Goal: Task Accomplishment & Management: Manage account settings

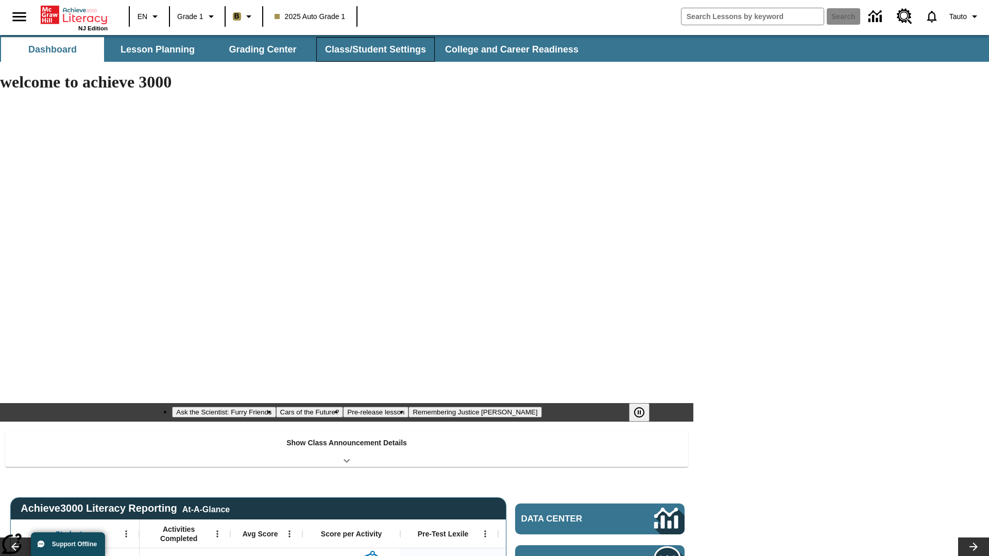
click at [374, 49] on button "Class/Student Settings" at bounding box center [375, 49] width 118 height 25
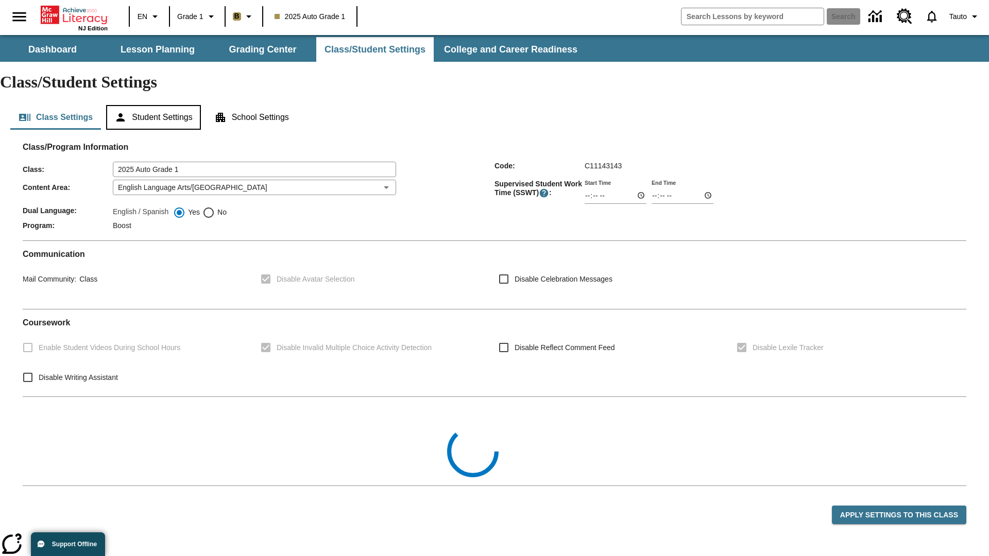
click at [155, 105] on button "Student Settings" at bounding box center [153, 117] width 94 height 25
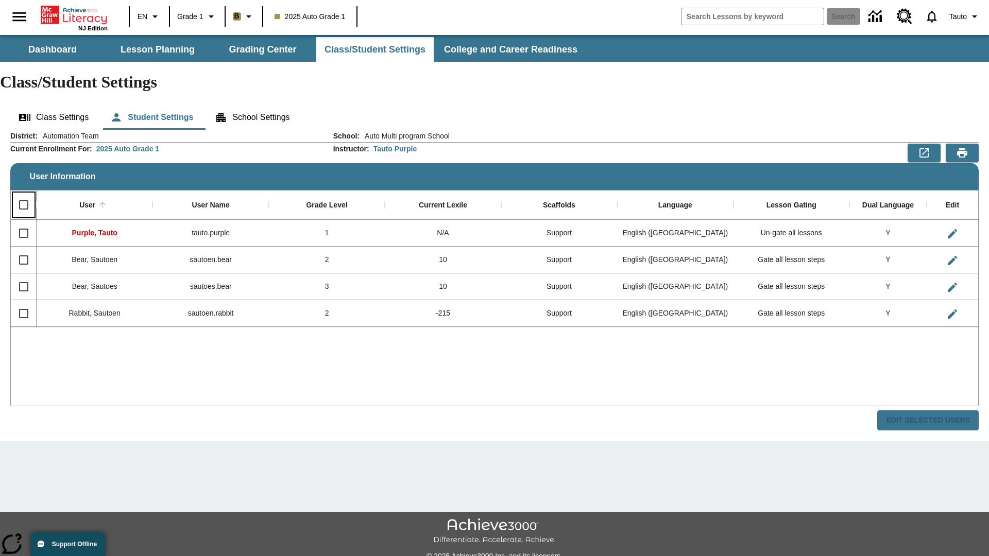
click at [23, 194] on input "Select all rows" at bounding box center [24, 205] width 22 height 22
checkbox input "true"
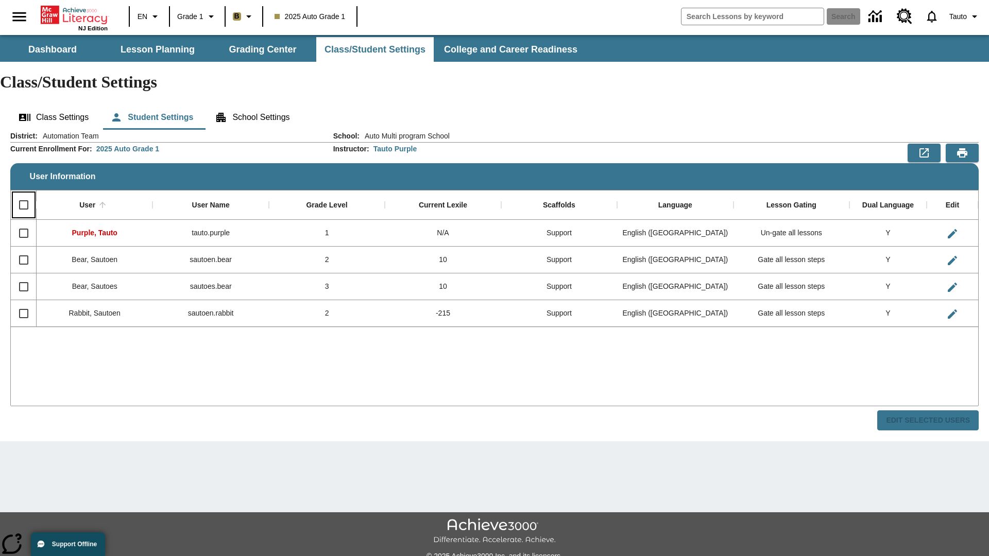
checkbox input "true"
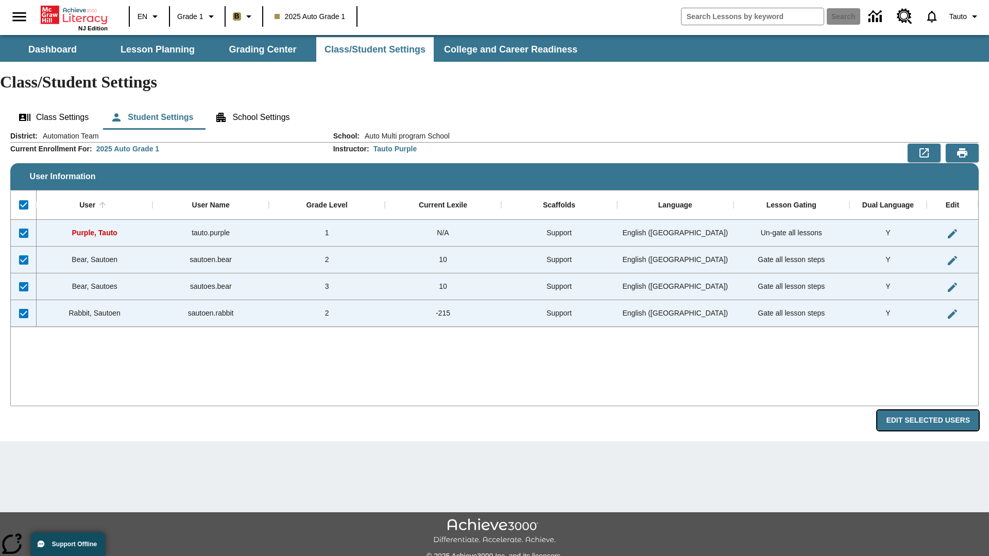
click at [932, 410] on button "Edit Selected Users" at bounding box center [927, 420] width 101 height 20
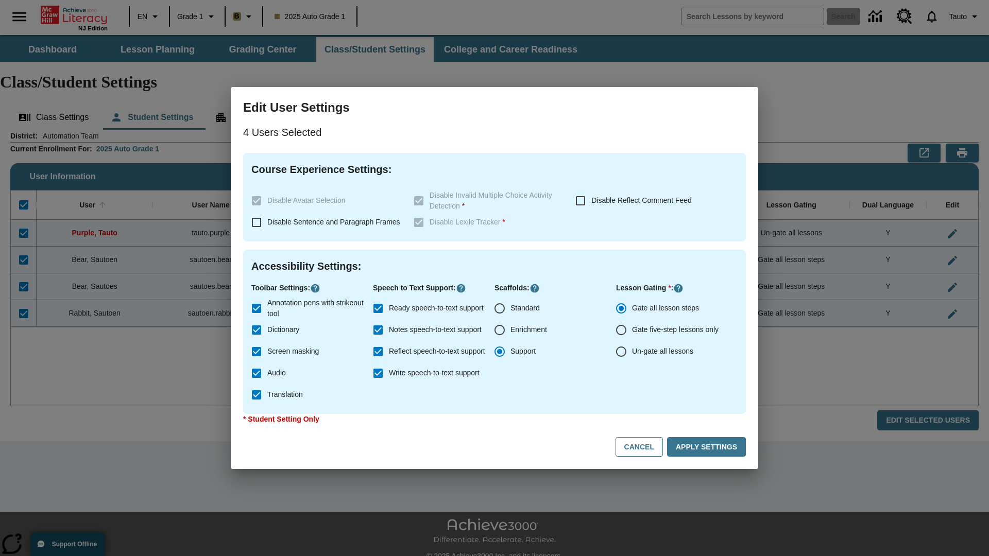
click at [500, 330] on input "Enrichment" at bounding box center [500, 330] width 22 height 22
click at [644, 447] on button "Cancel" at bounding box center [638, 447] width 47 height 20
radio input "false"
radio input "true"
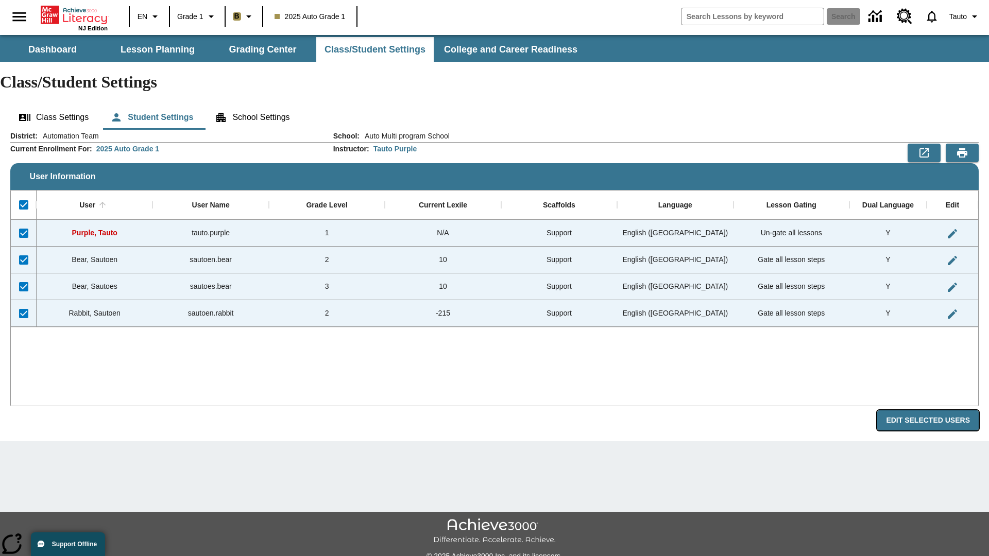
click at [932, 410] on button "Edit Selected Users" at bounding box center [927, 420] width 101 height 20
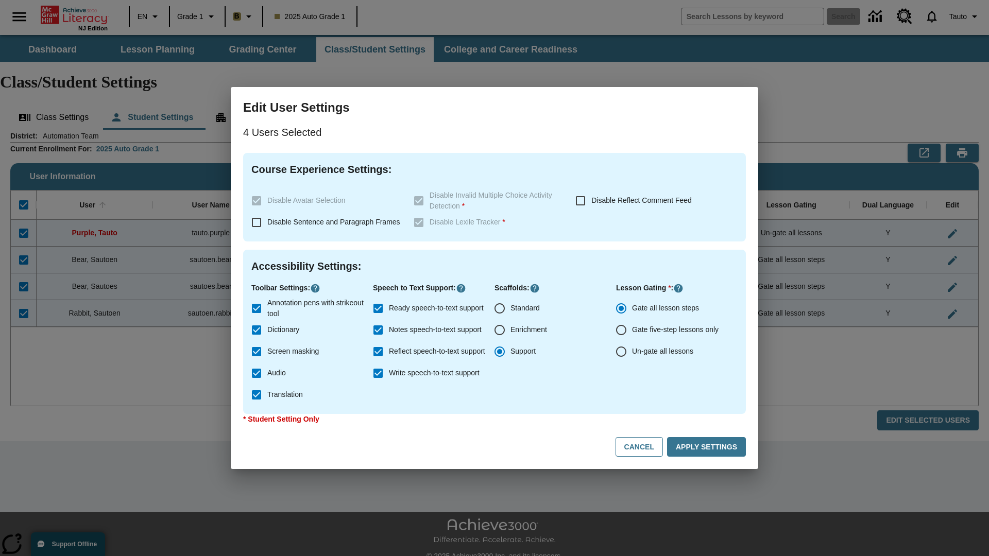
click at [500, 330] on input "Enrichment" at bounding box center [500, 330] width 22 height 22
radio input "true"
click at [708, 447] on button "Apply Settings" at bounding box center [706, 447] width 79 height 20
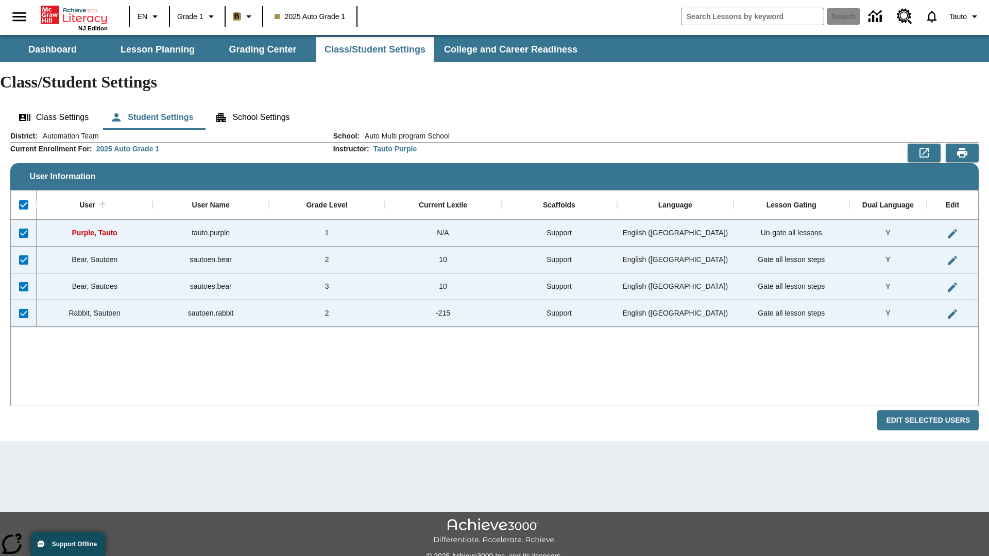
checkbox input "false"
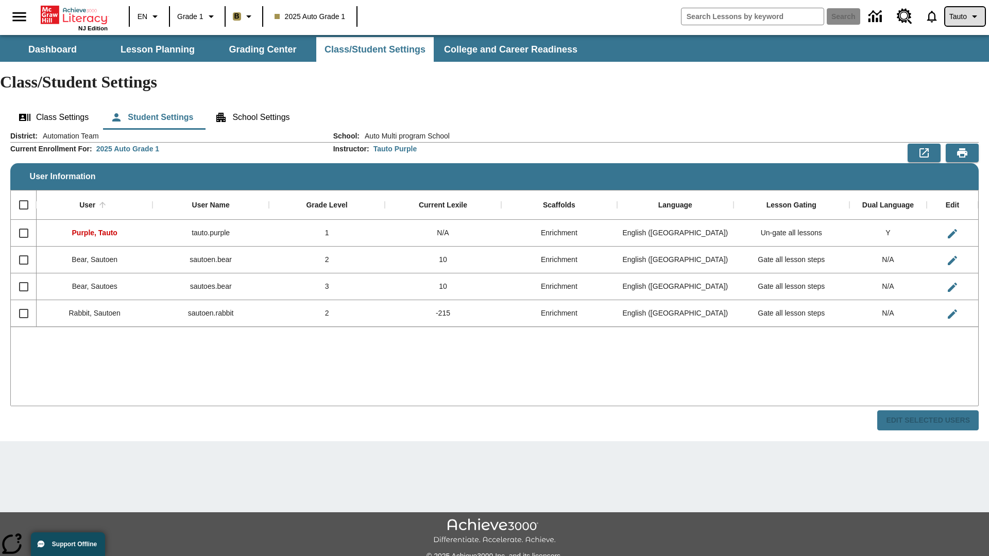
click at [964, 16] on span "Tauto" at bounding box center [958, 16] width 18 height 11
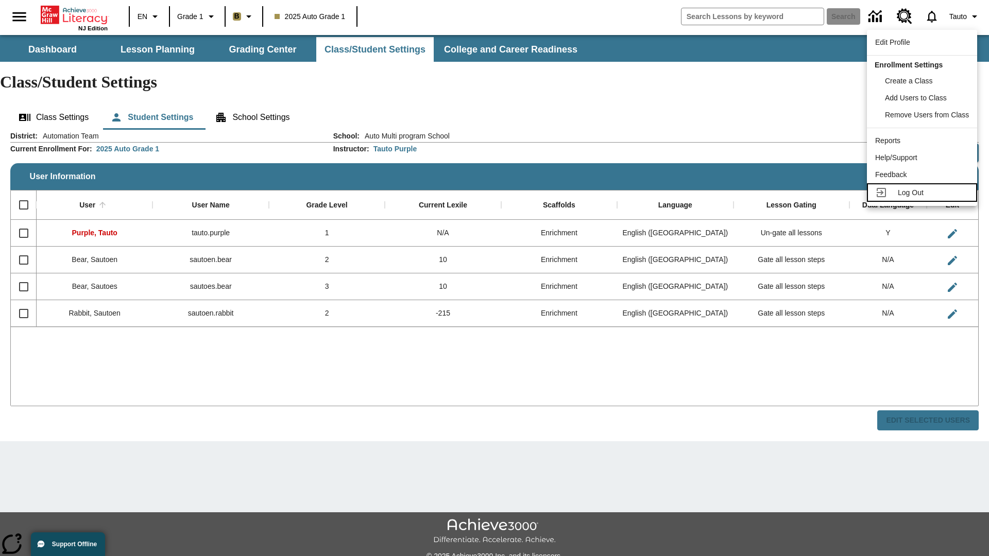
click at [923, 193] on span "Log Out" at bounding box center [911, 193] width 26 height 8
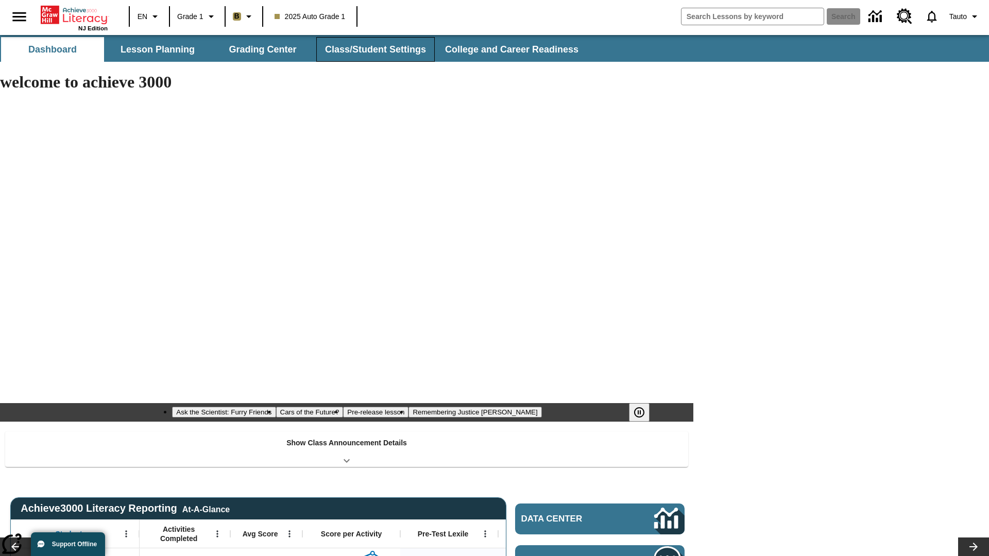
click at [374, 49] on button "Class/Student Settings" at bounding box center [375, 49] width 118 height 25
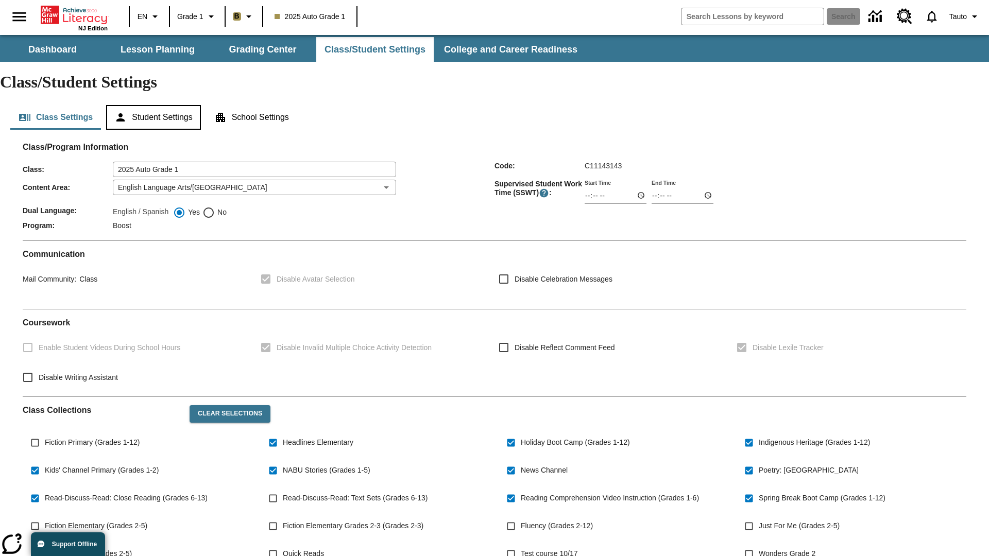
click at [155, 105] on button "Student Settings" at bounding box center [153, 117] width 94 height 25
